Goal: Transaction & Acquisition: Purchase product/service

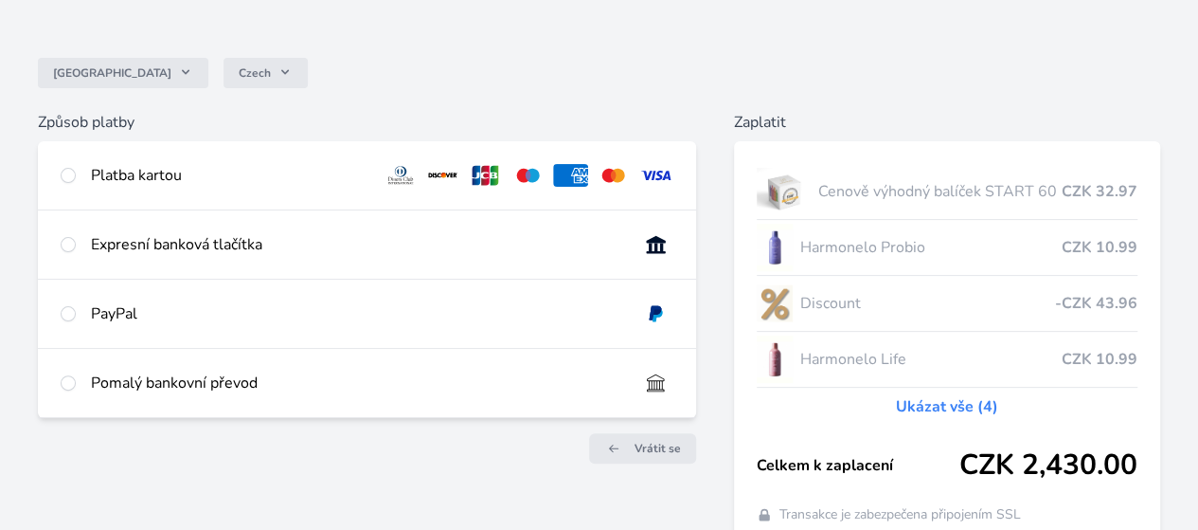
scroll to position [129, 0]
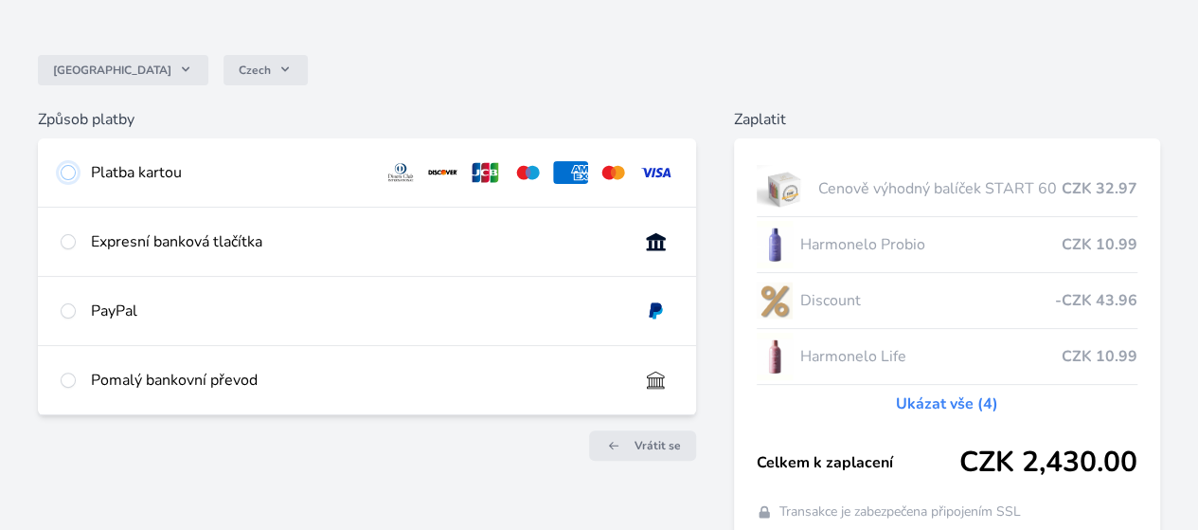
click at [76, 168] on input "radio" at bounding box center [68, 172] width 15 height 15
radio input "true"
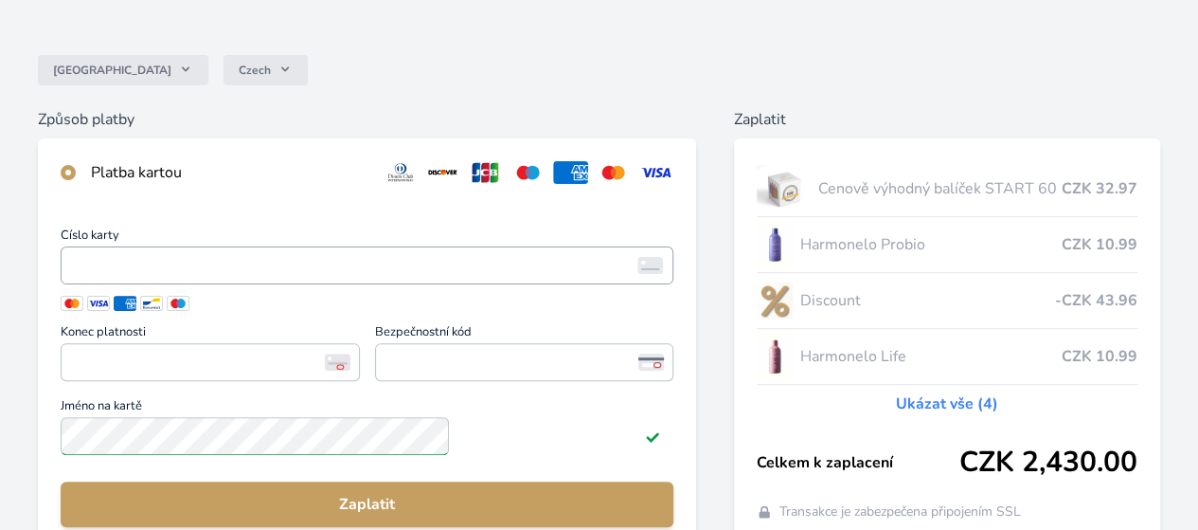
click at [457, 284] on span "<p>Your browser does not support iframes.</p>" at bounding box center [367, 265] width 613 height 38
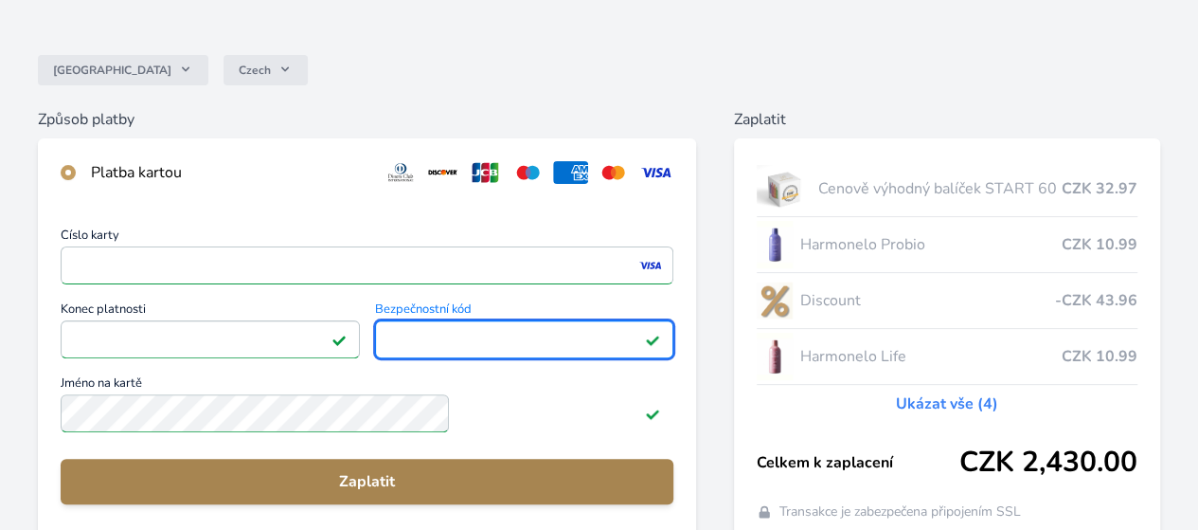
click at [496, 493] on span "Zaplatit" at bounding box center [367, 481] width 583 height 23
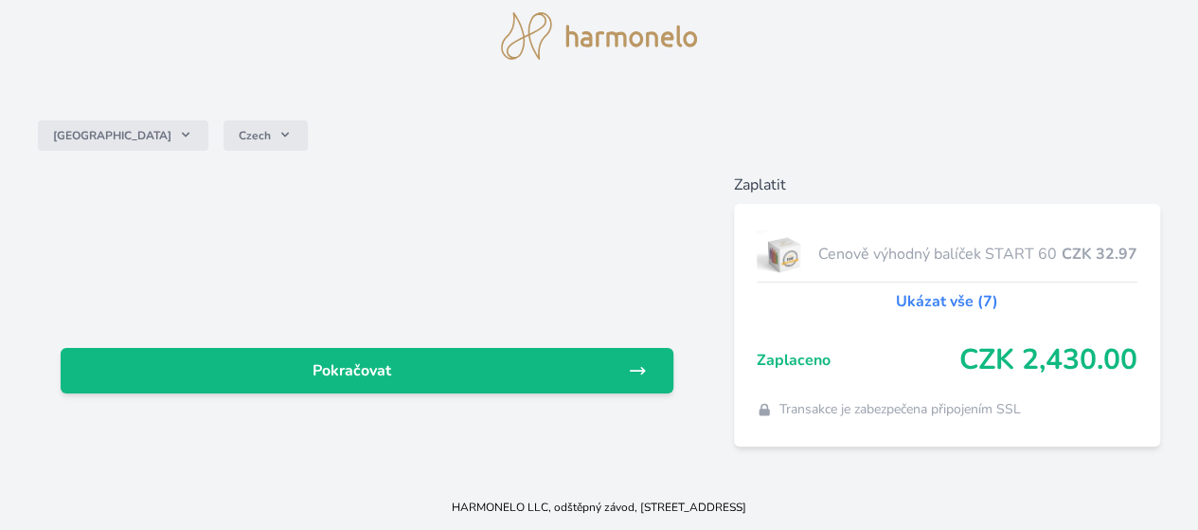
scroll to position [120, 0]
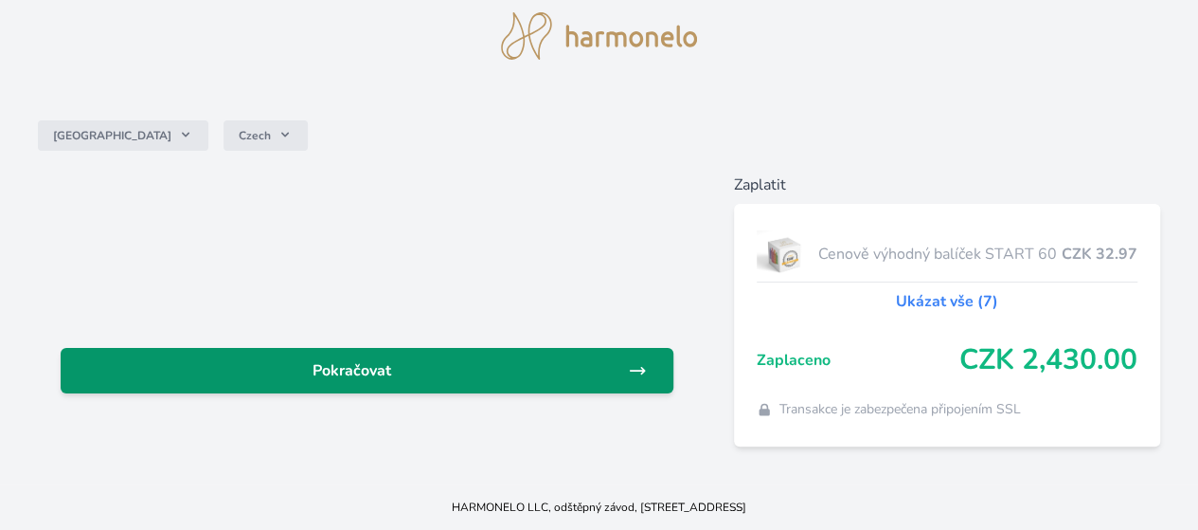
click at [372, 359] on span "Pokračovat" at bounding box center [352, 370] width 552 height 23
